Goal: Task Accomplishment & Management: Use online tool/utility

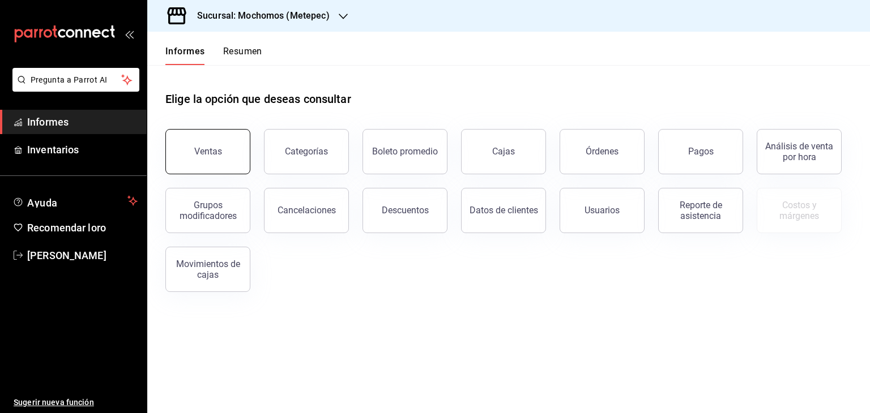
click at [213, 144] on button "Ventas" at bounding box center [207, 151] width 85 height 45
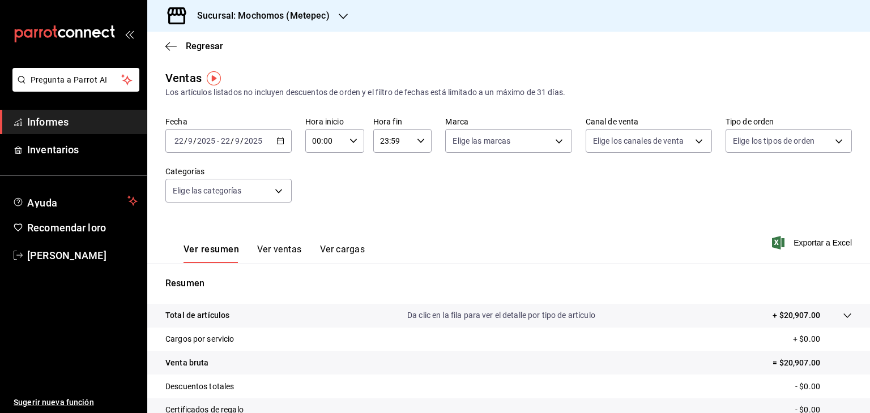
click at [277, 138] on icon "button" at bounding box center [280, 141] width 8 height 8
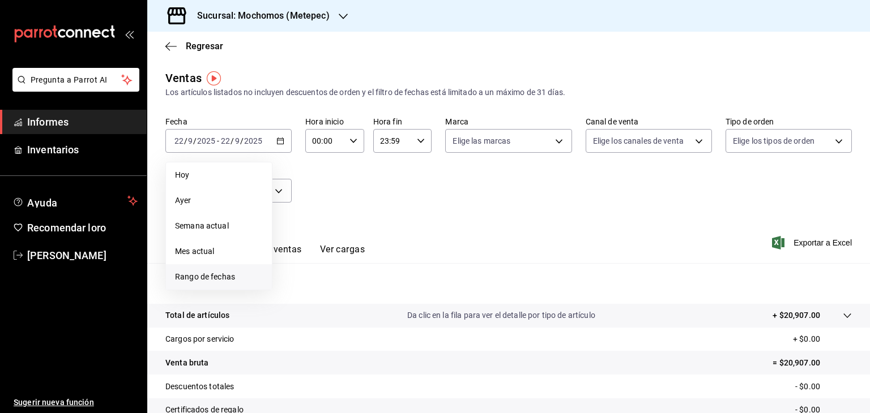
click at [234, 275] on font "Rango de fechas" at bounding box center [205, 276] width 60 height 9
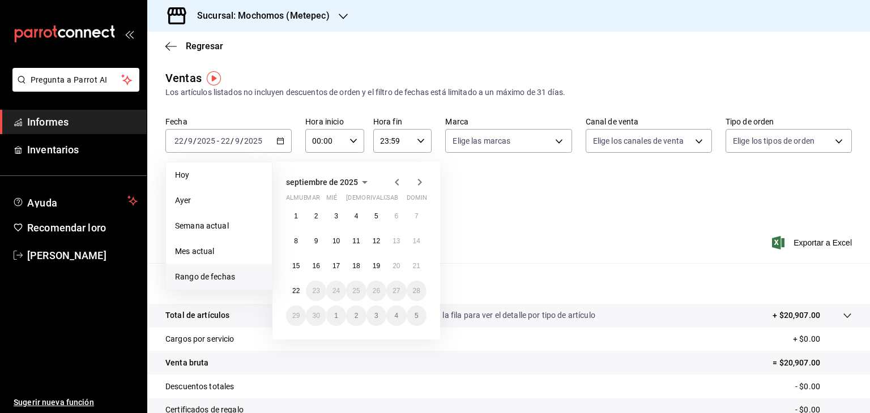
click at [399, 178] on icon "button" at bounding box center [397, 183] width 14 height 14
click at [356, 263] on font "17" at bounding box center [355, 266] width 7 height 8
click at [419, 185] on icon "button" at bounding box center [420, 182] width 4 height 7
click at [399, 183] on icon "button" at bounding box center [397, 183] width 14 height 14
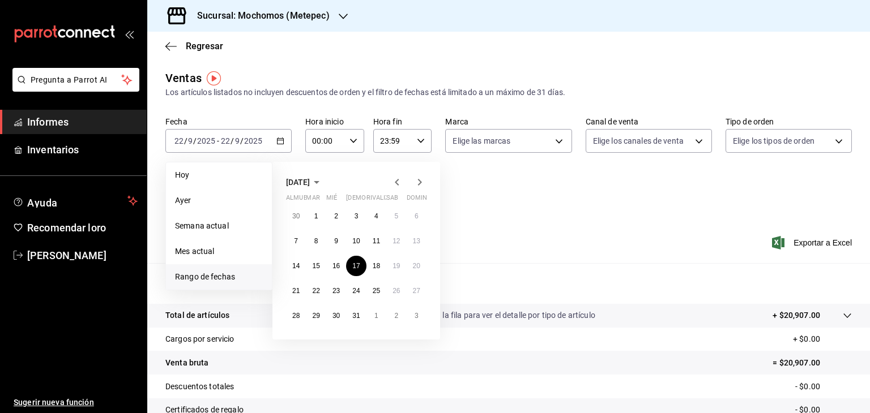
click at [421, 177] on icon "button" at bounding box center [420, 183] width 14 height 14
click at [380, 263] on button "15" at bounding box center [376, 266] width 20 height 20
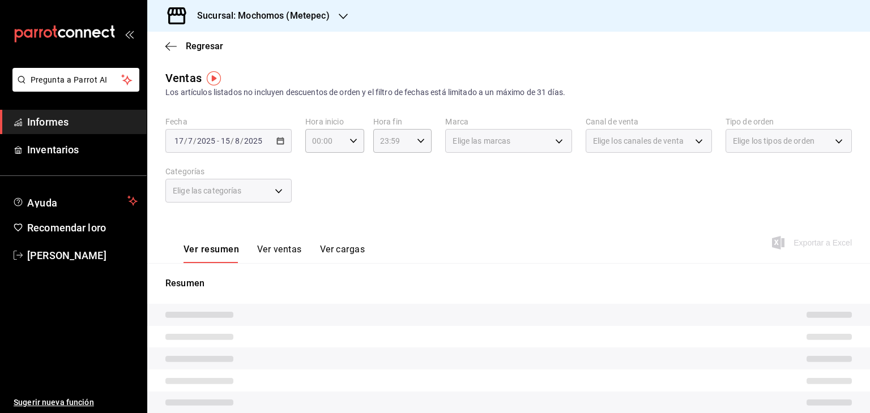
click at [276, 191] on div "Elige las categorías" at bounding box center [228, 191] width 126 height 24
click at [352, 138] on icon "button" at bounding box center [353, 141] width 8 height 8
click at [320, 170] on button "05" at bounding box center [318, 159] width 24 height 23
type input "05:00"
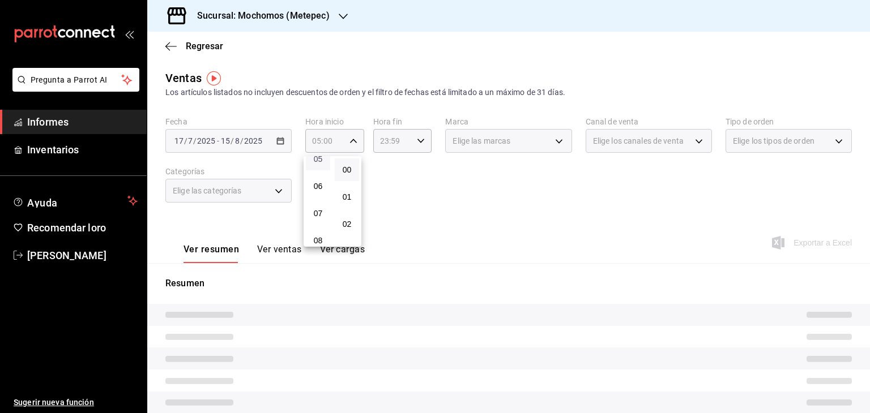
click at [319, 164] on font "05" at bounding box center [318, 159] width 9 height 9
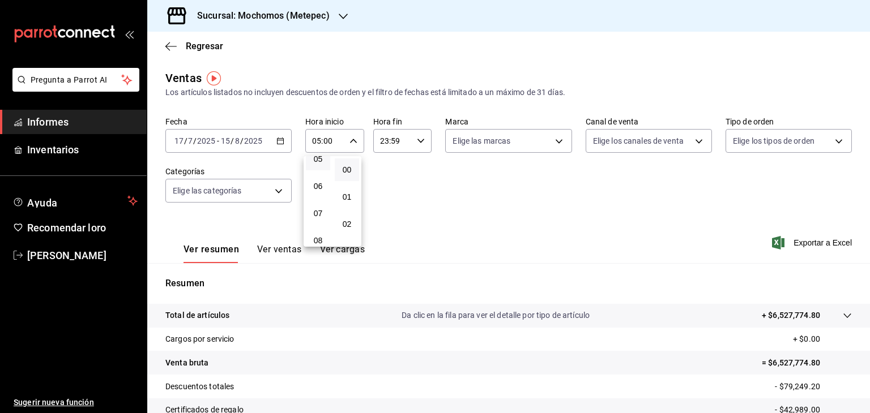
click at [404, 141] on div at bounding box center [435, 206] width 870 height 413
click at [279, 144] on icon "button" at bounding box center [280, 141] width 8 height 8
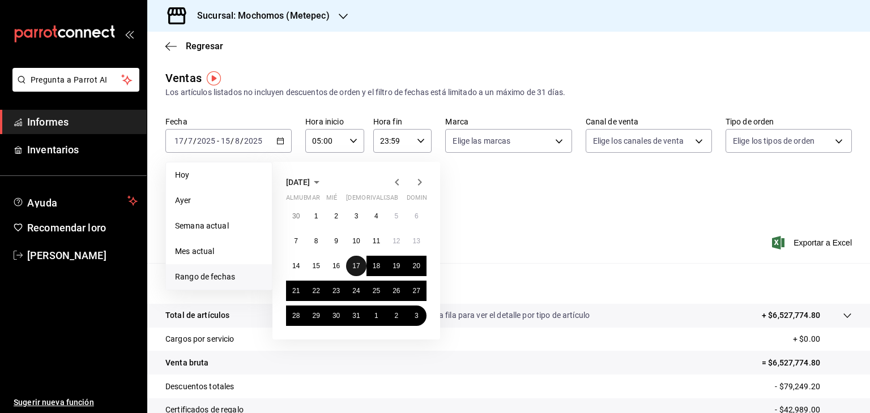
click at [359, 266] on font "17" at bounding box center [355, 266] width 7 height 8
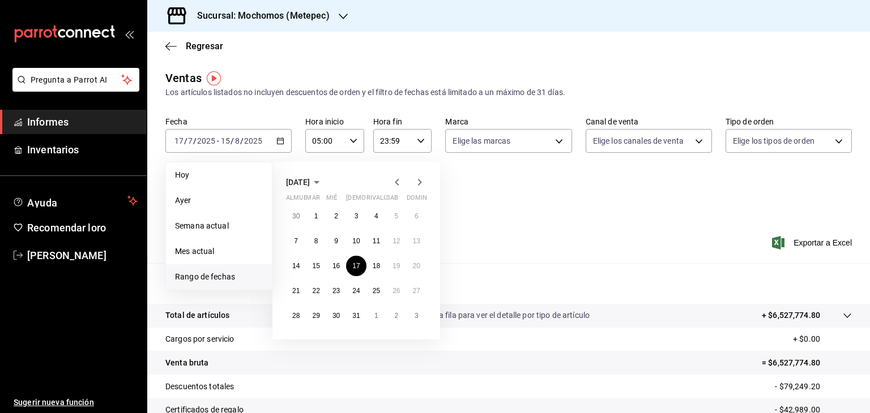
click at [420, 189] on icon "button" at bounding box center [420, 183] width 14 height 14
click at [392, 264] on font "16" at bounding box center [395, 266] width 7 height 8
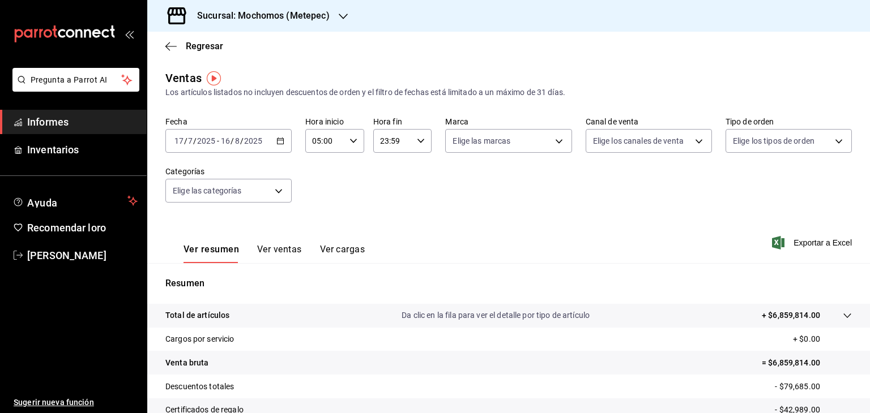
click at [421, 142] on icon "button" at bounding box center [421, 141] width 8 height 8
click at [390, 202] on span "05" at bounding box center [384, 198] width 11 height 9
click at [418, 167] on span "00" at bounding box center [413, 169] width 11 height 9
type input "05:00"
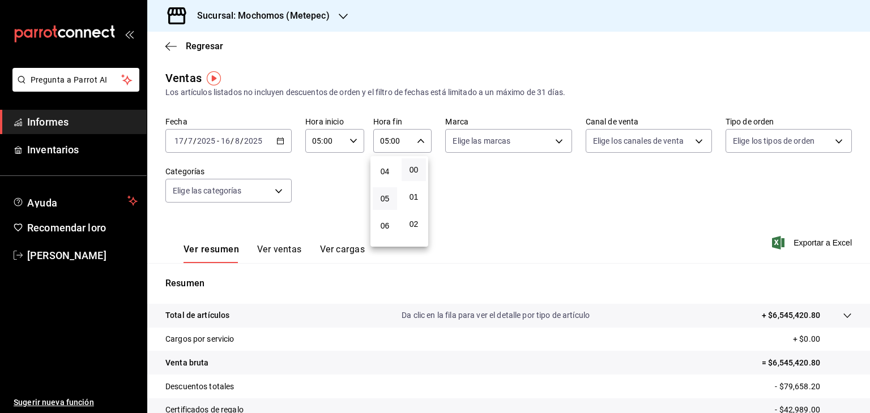
click at [269, 195] on div at bounding box center [435, 206] width 870 height 413
click at [269, 195] on body "Pregunta a Parrot AI Informes Inventarios Ayuda Recomendar loro [PERSON_NAME] S…" at bounding box center [435, 206] width 870 height 413
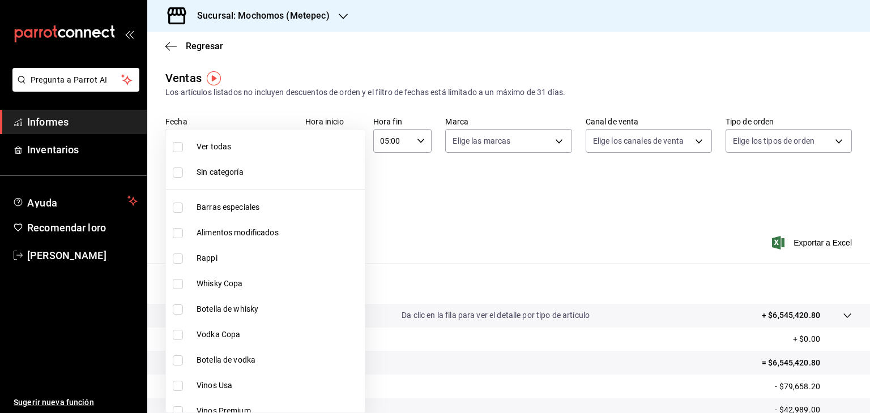
click at [235, 142] on span "Ver todas" at bounding box center [278, 147] width 164 height 12
type input "c9cbc288-c827-488d-81f5-370afefb1912,46081463-7037-4dd2-a9ab-e56ff6a8fa7c,bf958…"
checkbox input "true"
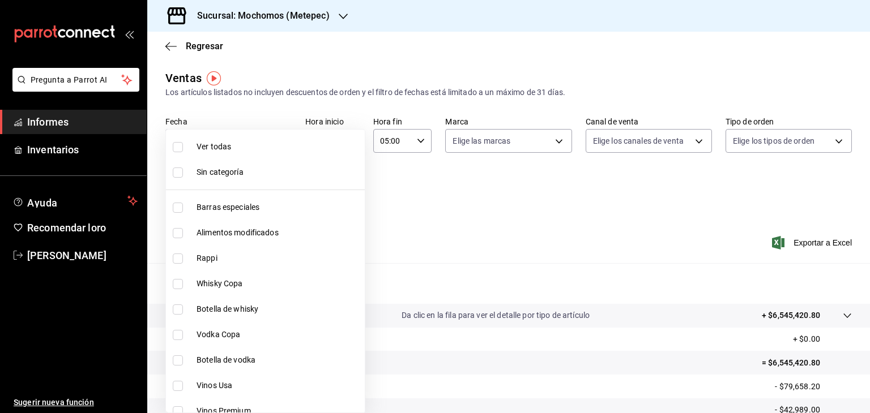
checkbox input "true"
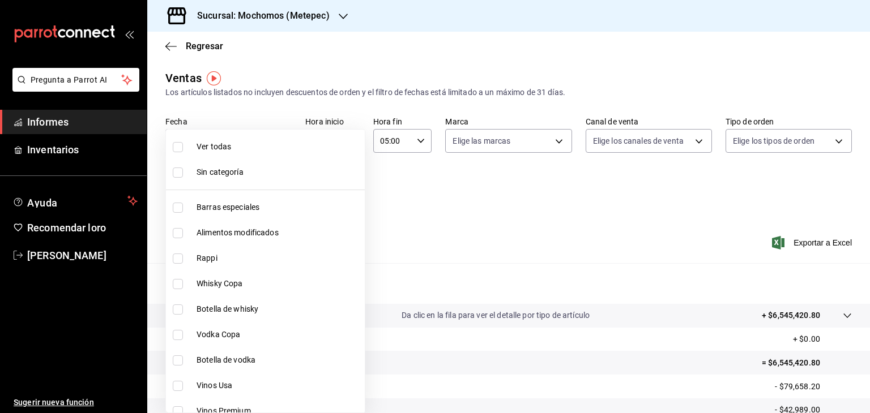
checkbox input "true"
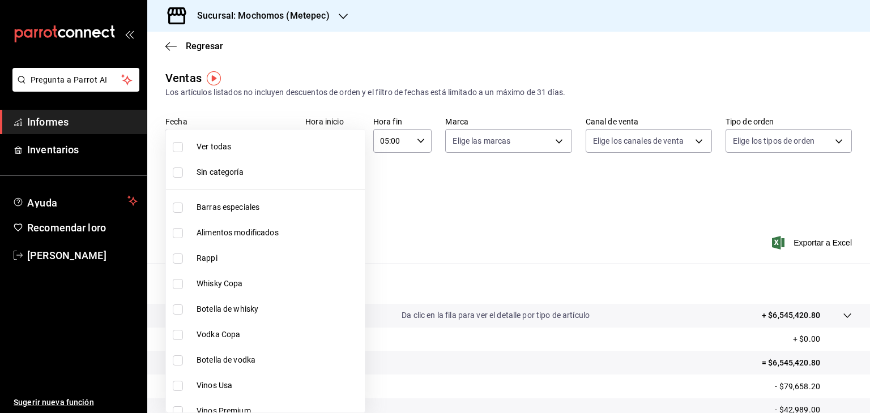
checkbox input "true"
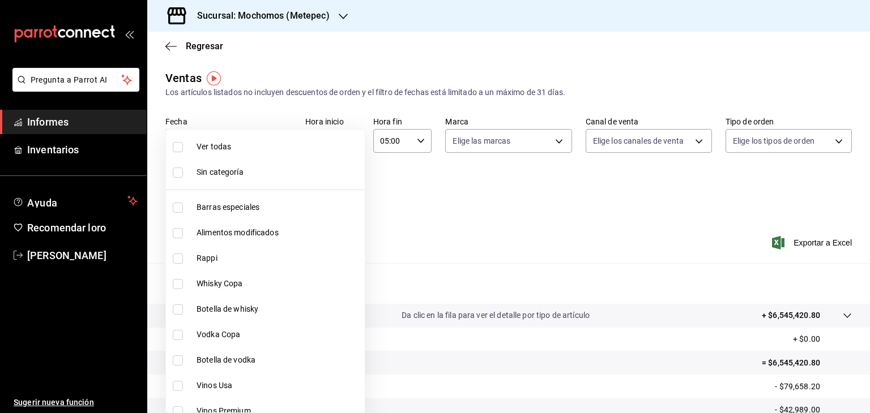
checkbox input "true"
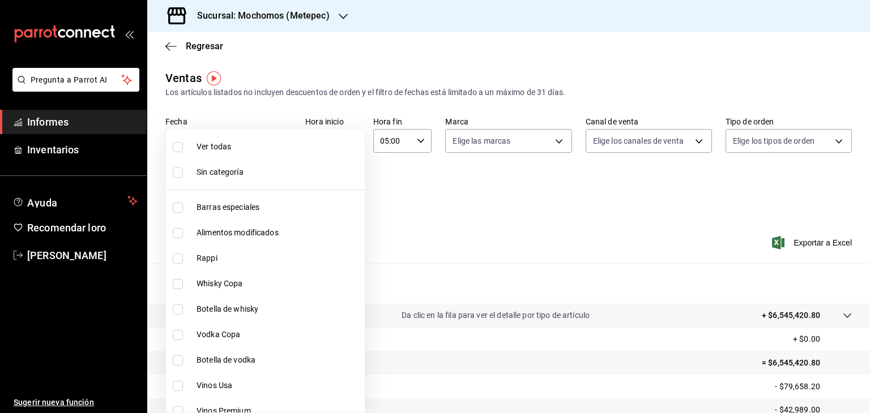
checkbox input "true"
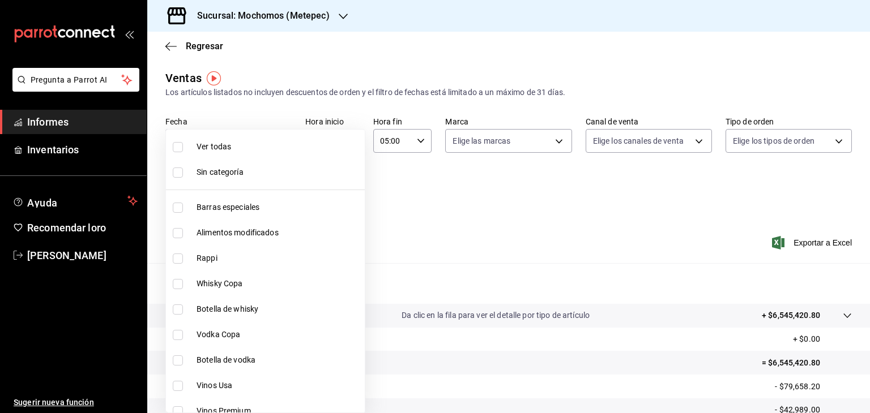
checkbox input "true"
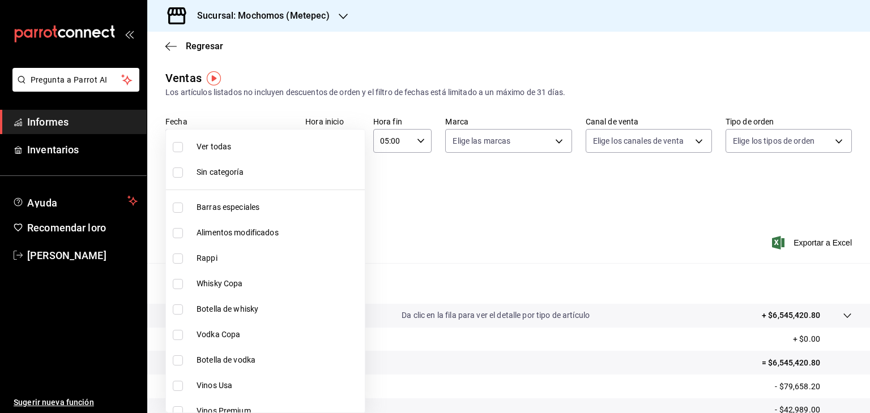
checkbox input "true"
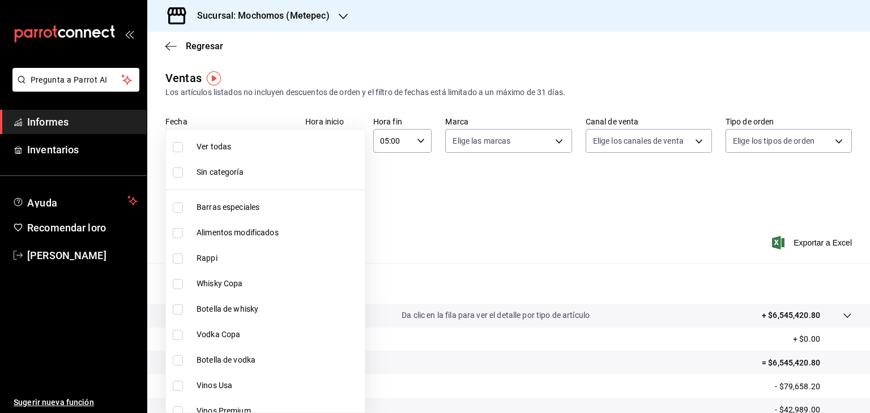
checkbox input "true"
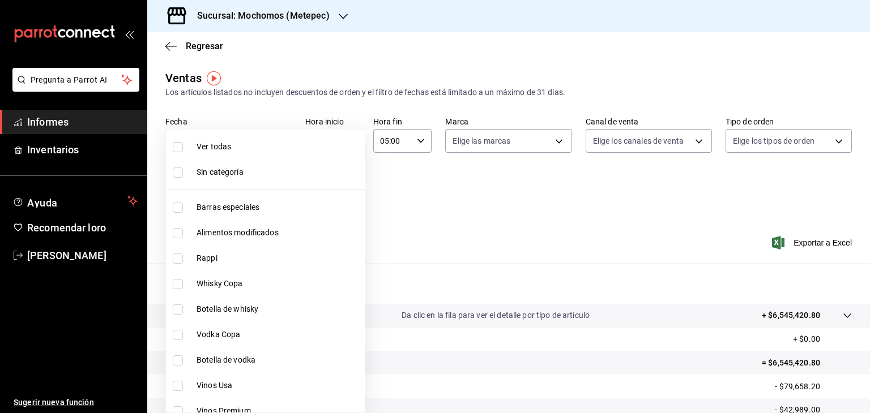
checkbox input "true"
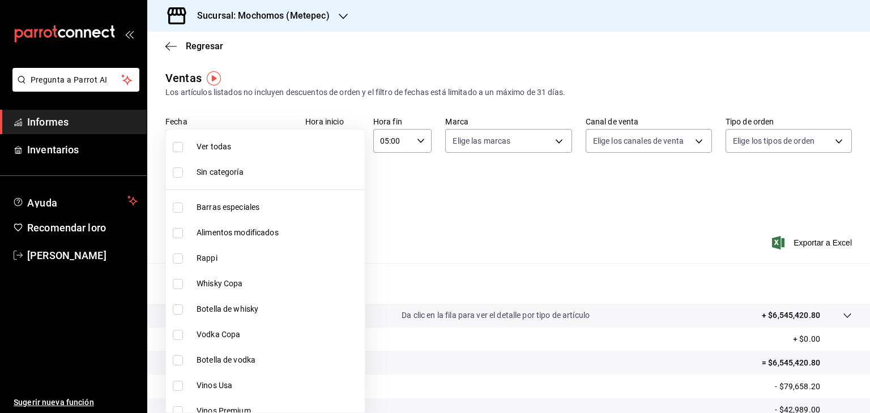
checkbox input "true"
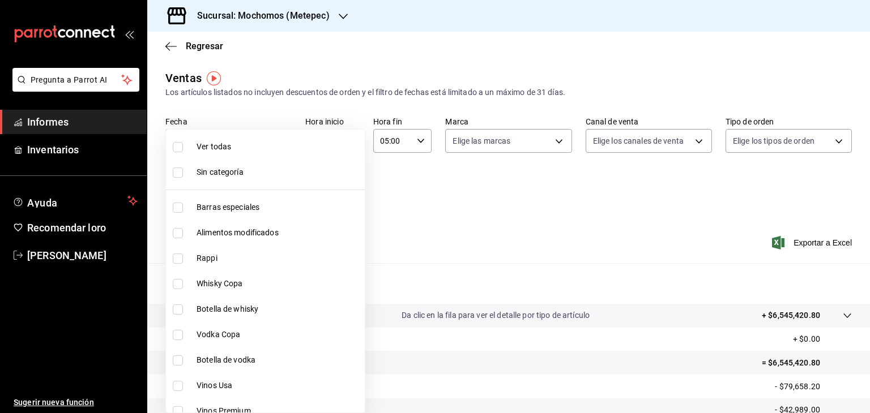
checkbox input "true"
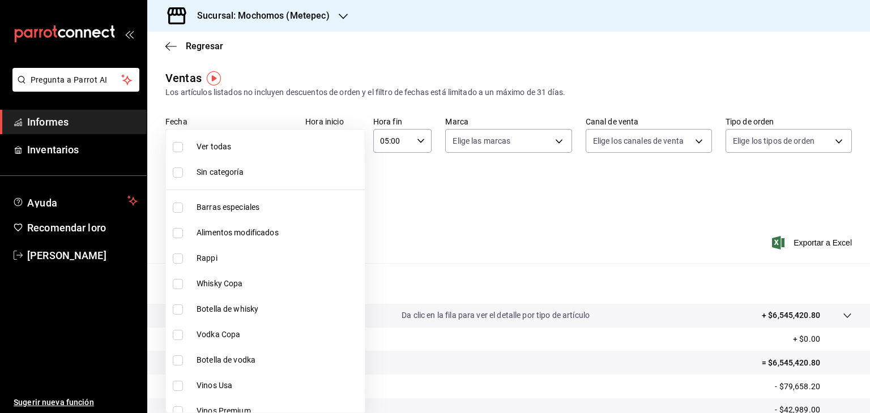
checkbox input "true"
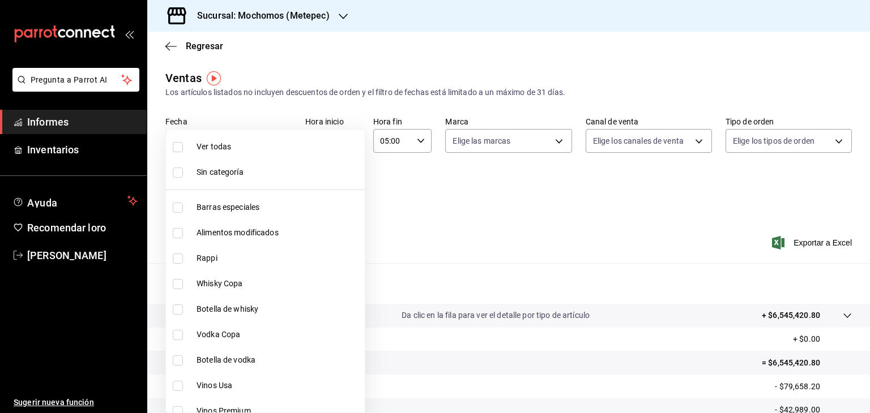
checkbox input "true"
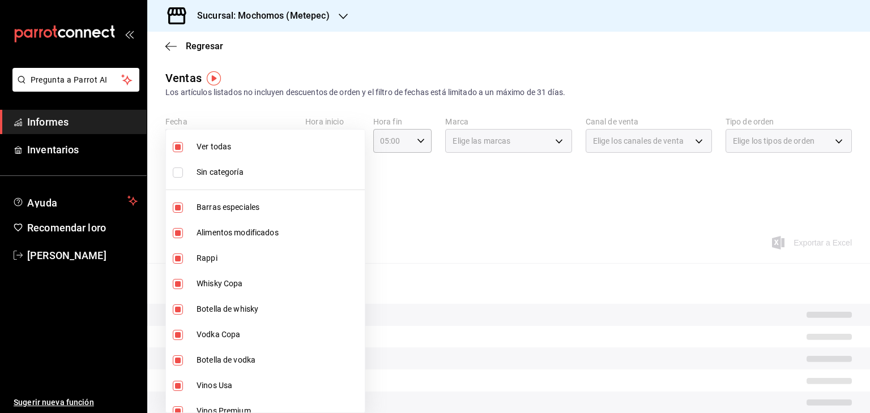
click at [545, 153] on div at bounding box center [435, 206] width 870 height 413
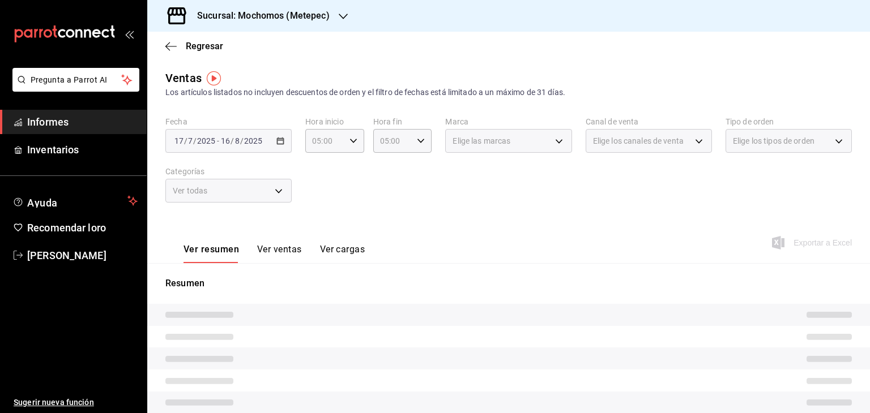
click at [550, 137] on div "Elige las marcas" at bounding box center [508, 141] width 126 height 24
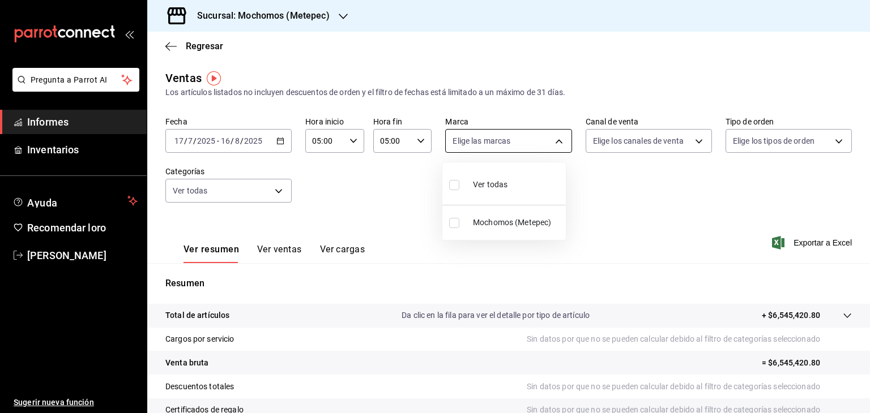
click at [543, 146] on body "Pregunta a Parrot AI Informes Inventarios Ayuda Recomendar loro [PERSON_NAME] S…" at bounding box center [435, 206] width 870 height 413
click at [502, 189] on font "Ver todas" at bounding box center [490, 184] width 35 height 9
type input "2365f74e-aa6b-4392-bdf2-72765591bddf"
checkbox input "true"
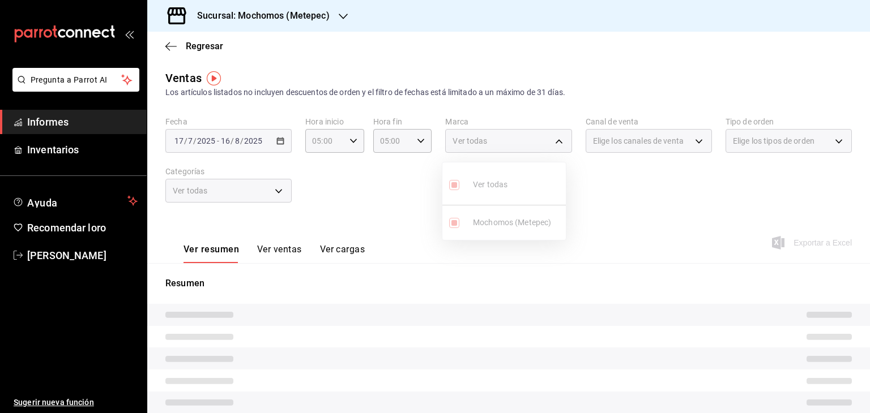
click at [786, 236] on div at bounding box center [435, 206] width 870 height 413
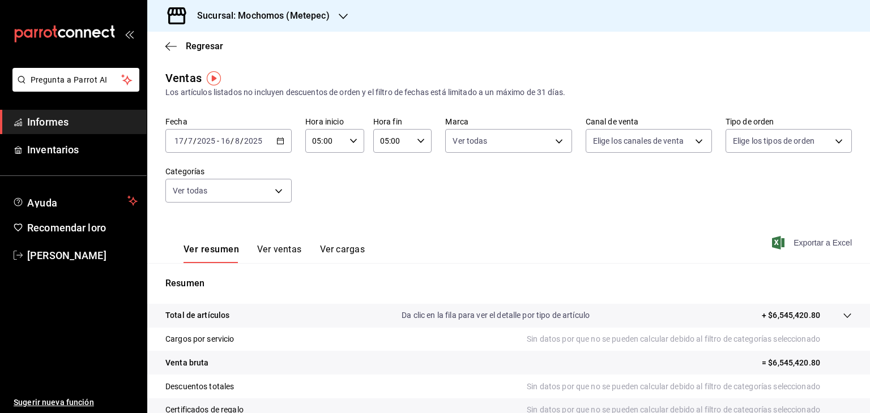
click at [793, 238] on font "Exportar a Excel" at bounding box center [822, 242] width 58 height 9
click at [281, 137] on icon "button" at bounding box center [280, 141] width 8 height 8
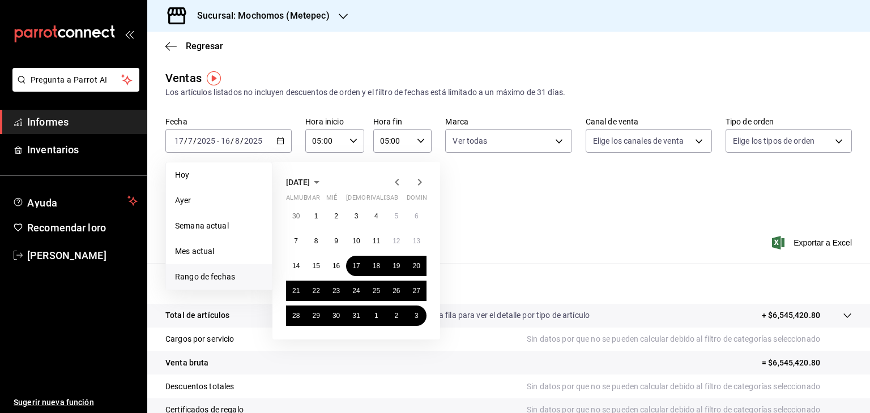
click at [419, 186] on icon "button" at bounding box center [420, 183] width 14 height 14
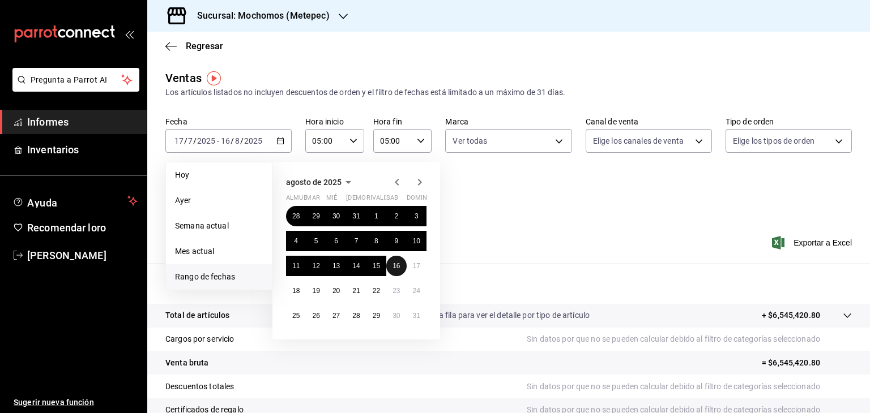
click at [401, 267] on button "16" at bounding box center [396, 266] width 20 height 20
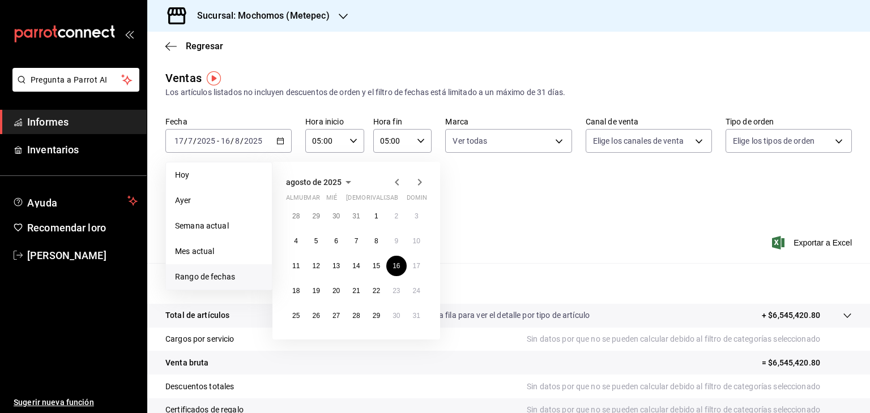
click at [423, 179] on icon "button" at bounding box center [420, 183] width 14 height 14
click at [300, 213] on button "1" at bounding box center [296, 216] width 20 height 20
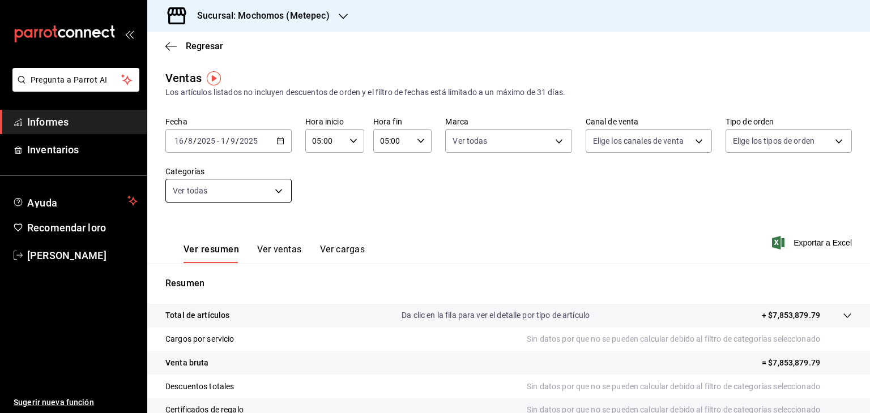
click at [265, 183] on body "Pregunta a Parrot AI Informes Inventarios Ayuda Recomendar loro [PERSON_NAME] S…" at bounding box center [435, 206] width 870 height 413
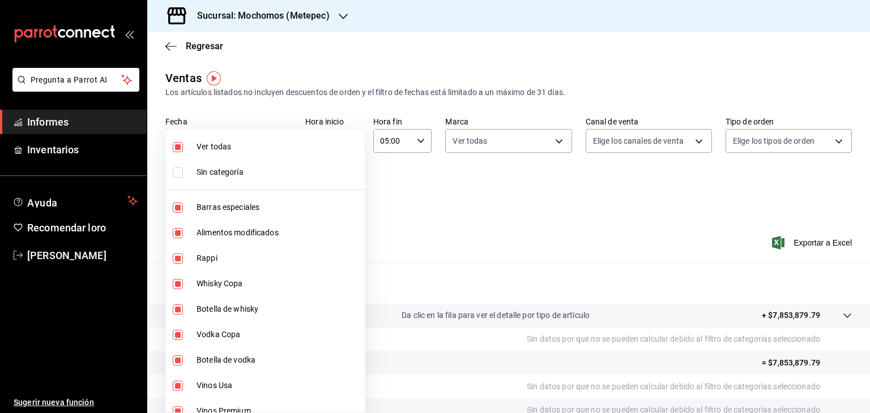
click at [556, 239] on div at bounding box center [435, 206] width 870 height 413
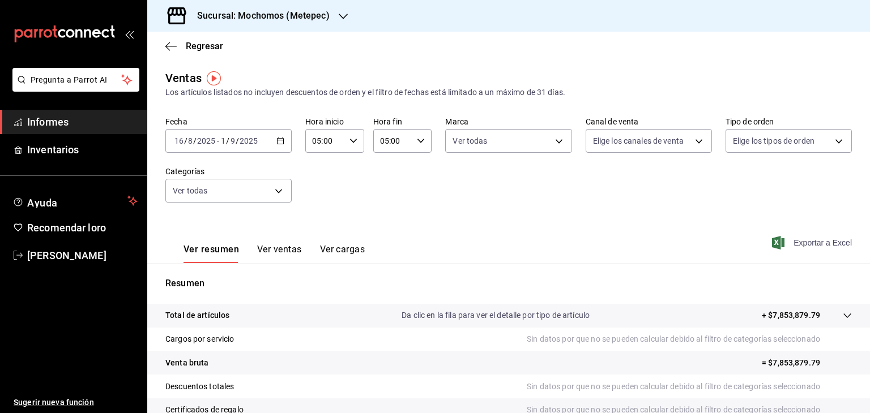
click at [795, 243] on font "Exportar a Excel" at bounding box center [822, 242] width 58 height 9
